Goal: Navigation & Orientation: Go to known website

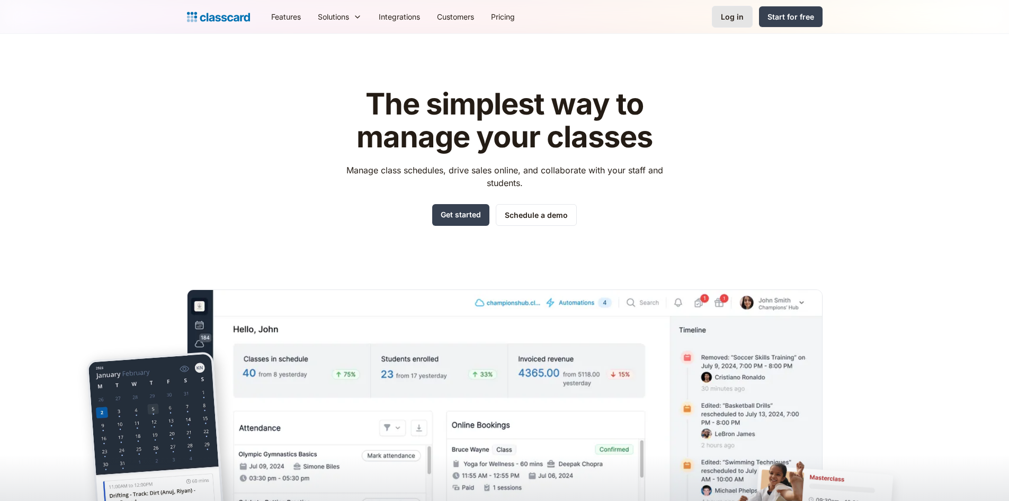
click at [727, 14] on div "Log in" at bounding box center [732, 16] width 23 height 11
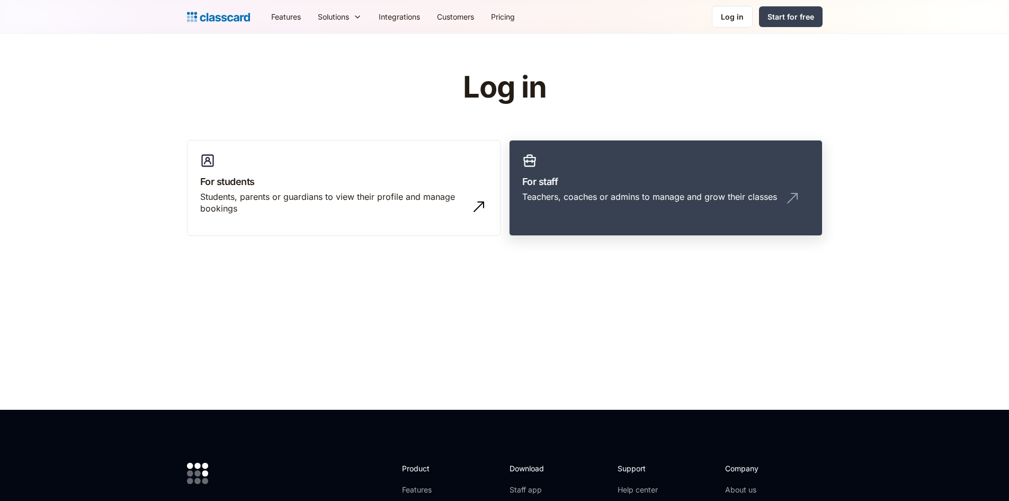
click at [543, 165] on link "For staff Teachers, coaches or admins to manage and grow their classes" at bounding box center [666, 188] width 314 height 96
